Goal: Task Accomplishment & Management: Manage account settings

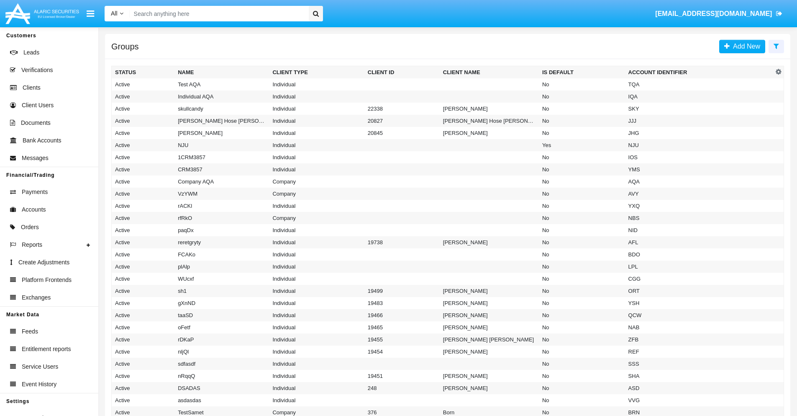
click at [777, 46] on icon at bounding box center [776, 46] width 5 height 7
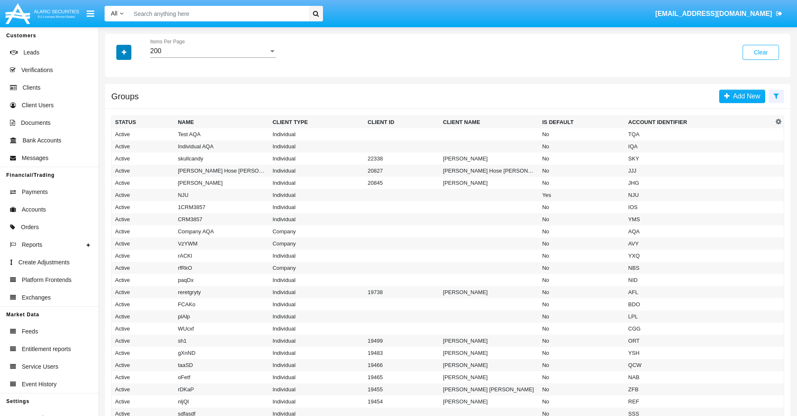
click at [124, 52] on icon "button" at bounding box center [124, 52] width 5 height 6
click at [147, 142] on span "Account Identifier" at bounding box center [148, 142] width 52 height 10
click at [115, 146] on input "Account Identifier" at bounding box center [115, 146] width 0 height 0
checkbox input "true"
click at [124, 52] on icon "button" at bounding box center [124, 52] width 5 height 6
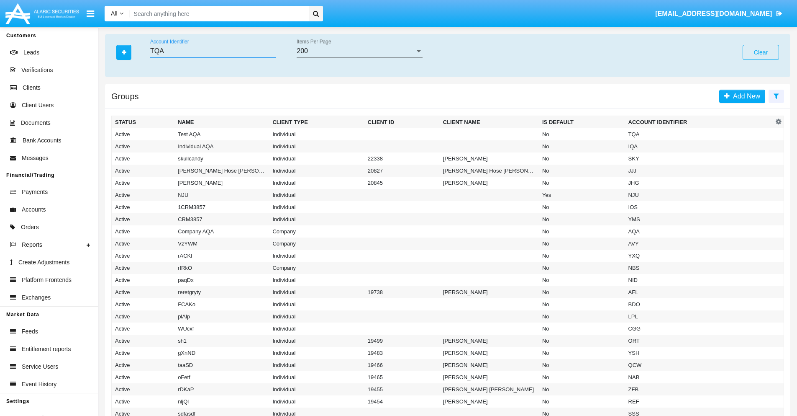
click at [213, 51] on input "TQA" at bounding box center [213, 51] width 126 height 8
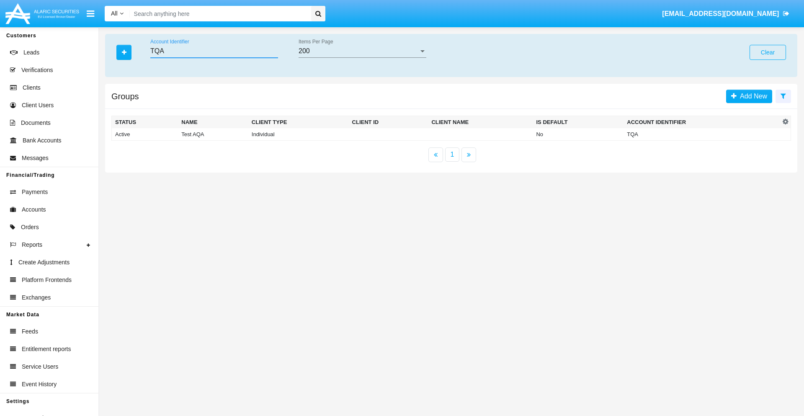
type input "TQA"
click at [702, 134] on td "TQA" at bounding box center [701, 134] width 157 height 13
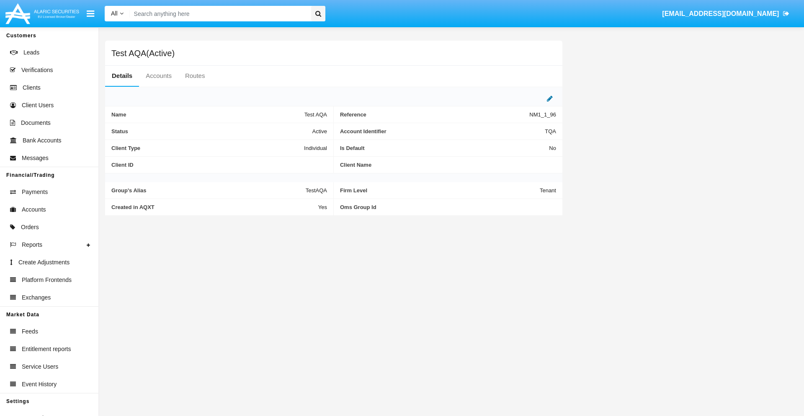
click at [550, 98] on icon at bounding box center [550, 98] width 6 height 7
click at [289, 129] on div "Active" at bounding box center [286, 129] width 68 height 7
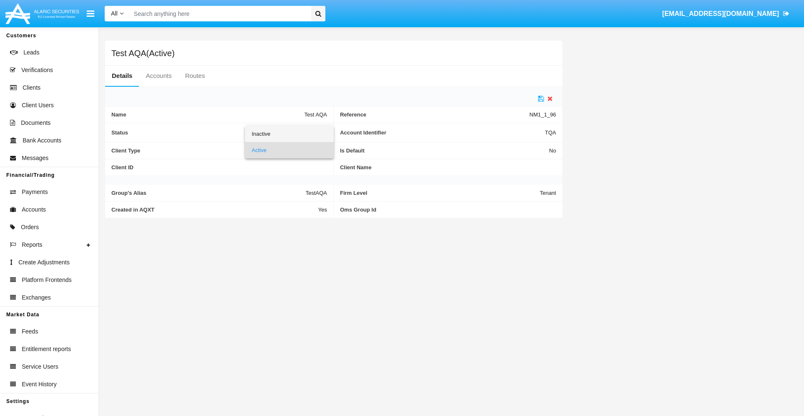
click at [289, 134] on span "Inactive" at bounding box center [289, 134] width 75 height 16
click at [541, 98] on icon at bounding box center [541, 98] width 6 height 7
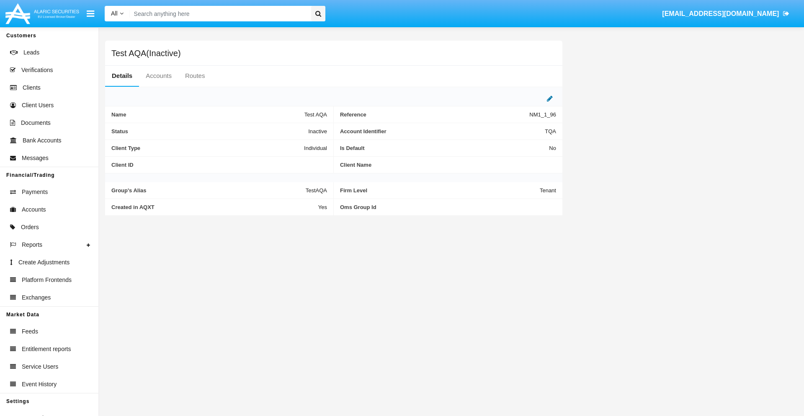
click at [550, 98] on icon at bounding box center [550, 98] width 6 height 7
click at [289, 129] on div "Inactive" at bounding box center [286, 129] width 68 height 7
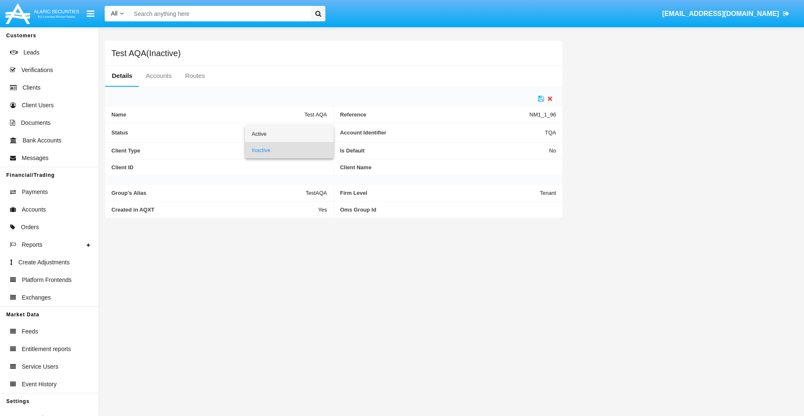
click at [289, 134] on span "Active" at bounding box center [289, 134] width 75 height 16
click at [541, 98] on icon at bounding box center [541, 98] width 6 height 7
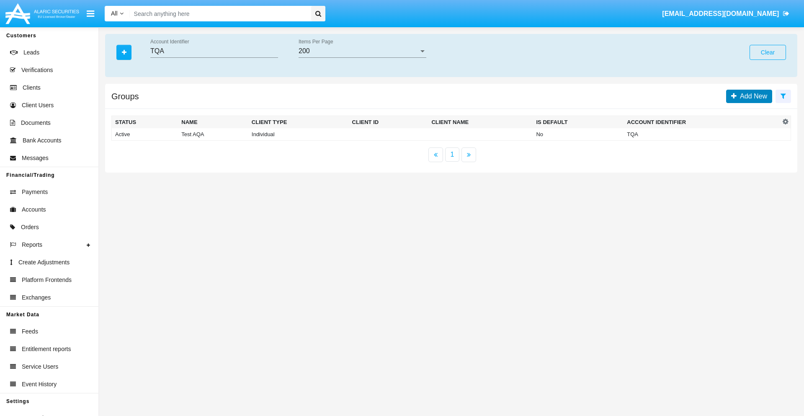
click at [751, 96] on span "Add New" at bounding box center [751, 96] width 31 height 7
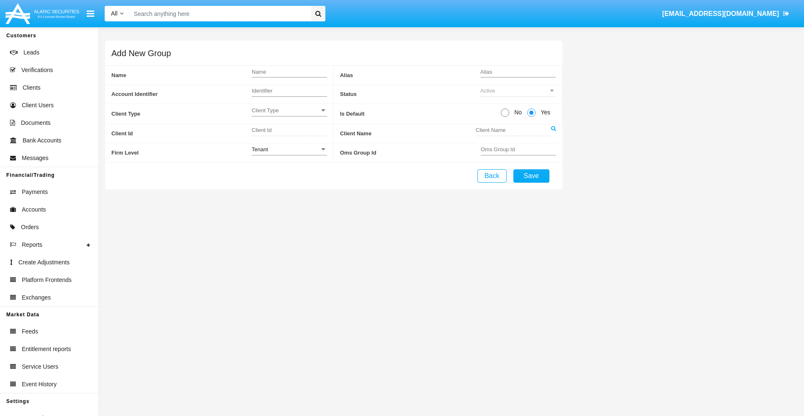
click at [289, 110] on span "Client Type" at bounding box center [286, 110] width 68 height 7
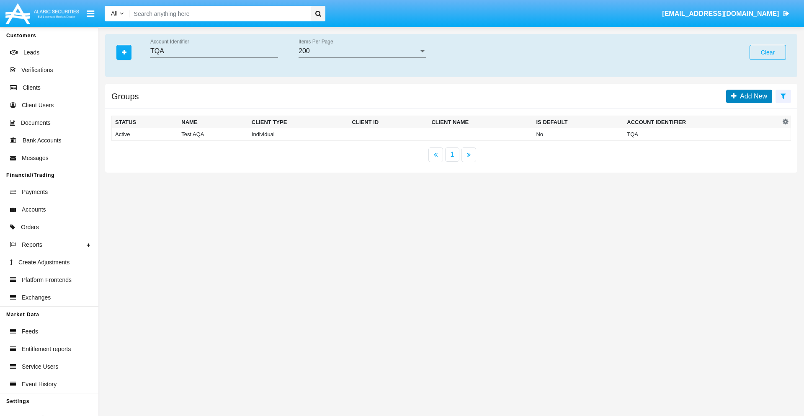
click at [751, 96] on span "Add New" at bounding box center [751, 96] width 31 height 7
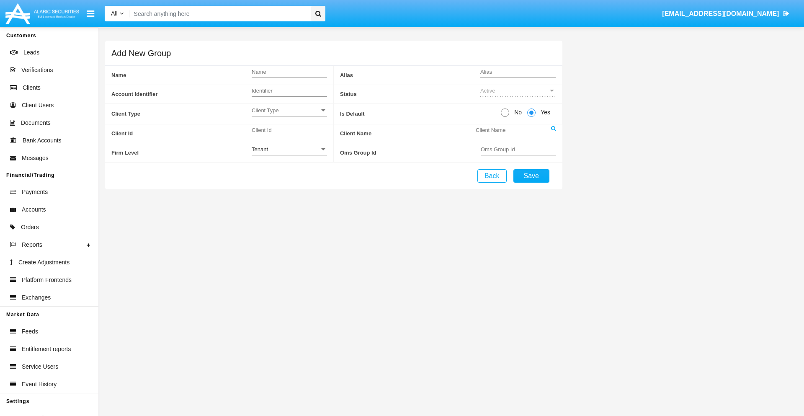
click at [516, 112] on span "No" at bounding box center [516, 112] width 15 height 9
click at [505, 117] on input "No" at bounding box center [504, 117] width 0 height 0
radio input "true"
click at [289, 149] on div "Tenant" at bounding box center [286, 149] width 68 height 7
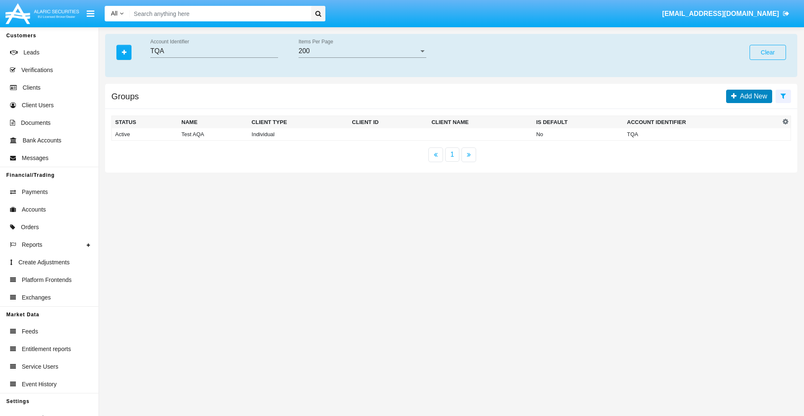
click at [751, 96] on span "Add New" at bounding box center [751, 96] width 31 height 7
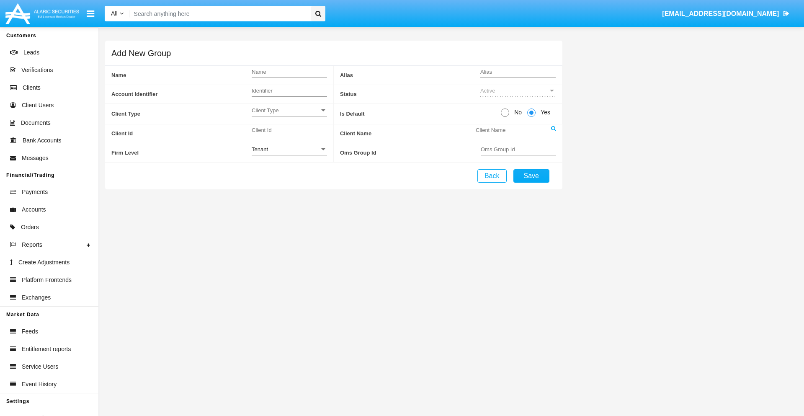
click at [516, 112] on span "No" at bounding box center [516, 112] width 15 height 9
click at [505, 117] on input "No" at bounding box center [504, 117] width 0 height 0
radio input "true"
click at [544, 112] on span "Yes" at bounding box center [543, 112] width 17 height 9
click at [531, 117] on input "Yes" at bounding box center [531, 117] width 0 height 0
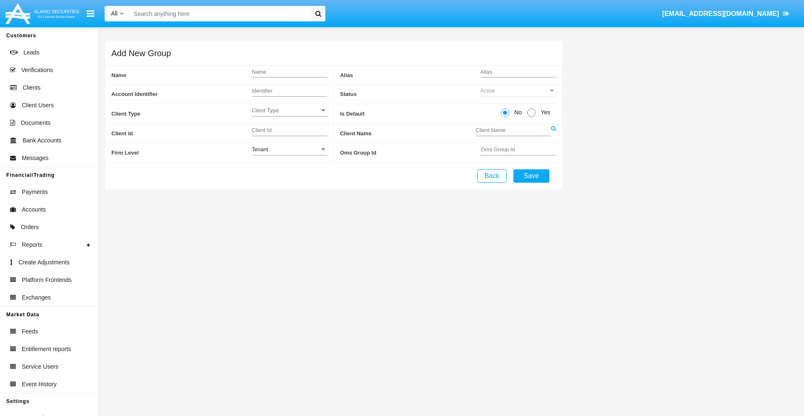
radio input "true"
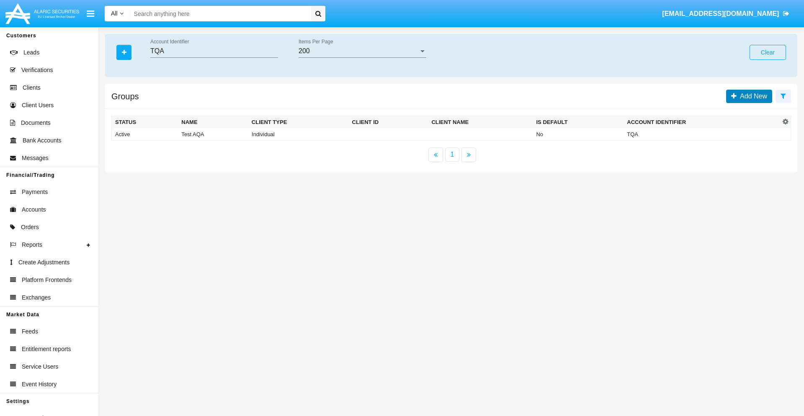
click at [751, 96] on span "Add New" at bounding box center [751, 96] width 31 height 7
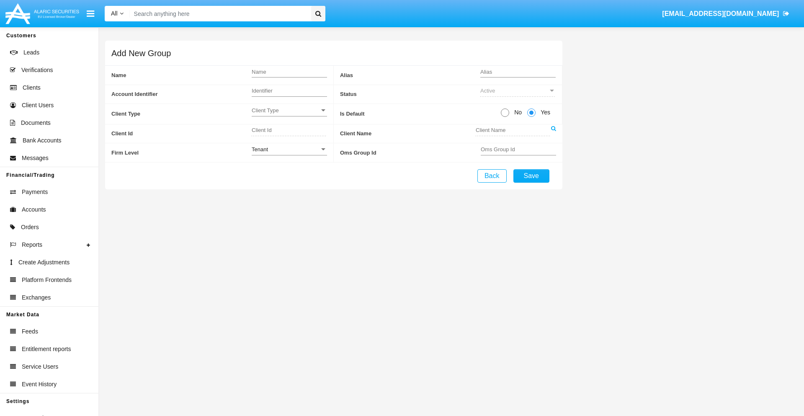
click at [516, 112] on span "No" at bounding box center [516, 112] width 15 height 9
click at [505, 117] on input "No" at bounding box center [504, 117] width 0 height 0
radio input "true"
click at [289, 110] on span "Client Type" at bounding box center [286, 110] width 68 height 7
click at [289, 115] on span "Individual" at bounding box center [289, 115] width 75 height 16
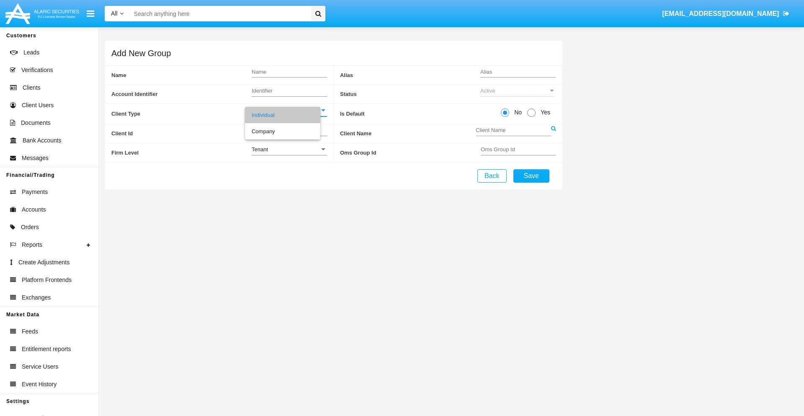
click at [553, 133] on link at bounding box center [553, 133] width 5 height 19
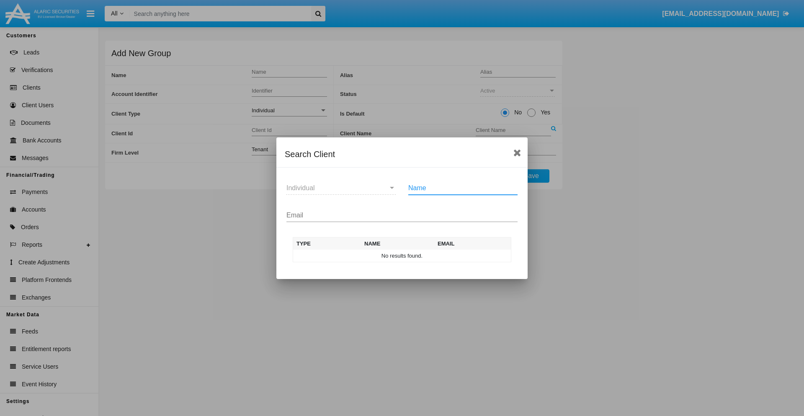
click at [402, 215] on input "Email" at bounding box center [401, 215] width 231 height 8
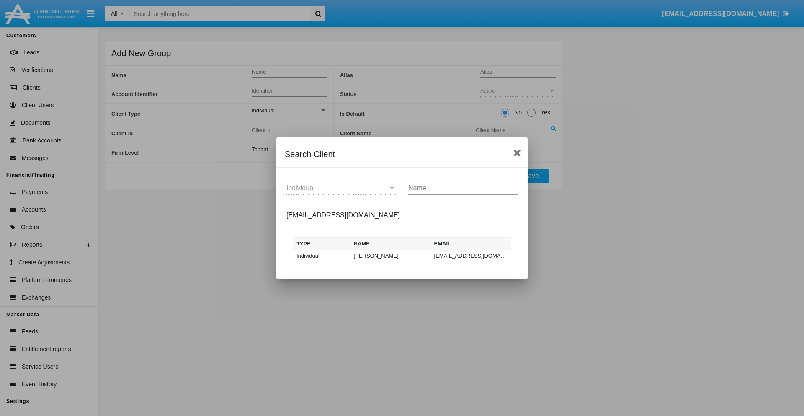
type input "test-user-owl@aqa.com"
